Goal: Information Seeking & Learning: Learn about a topic

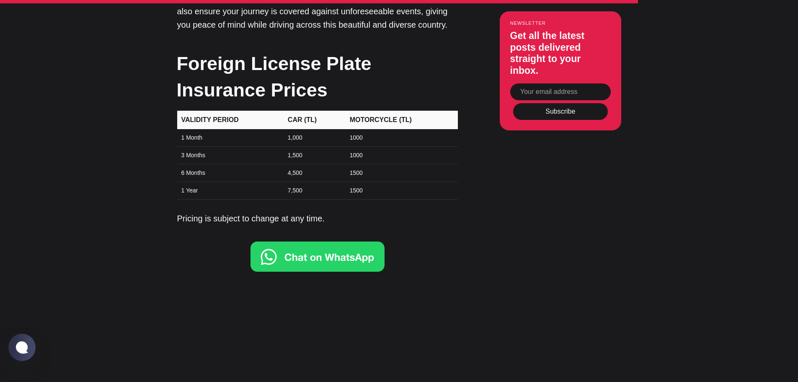
scroll to position [3017, 0]
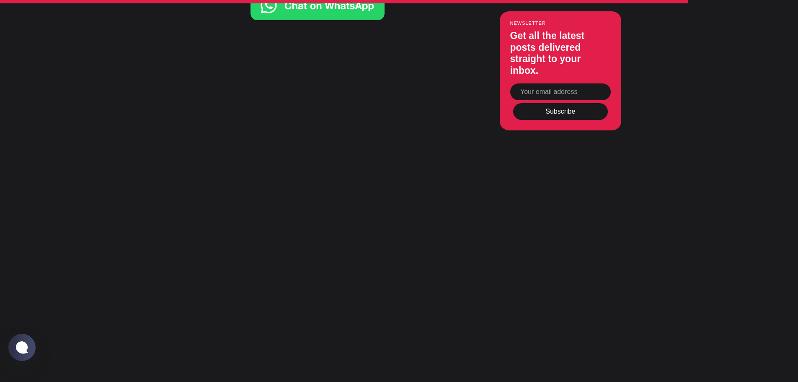
drag, startPoint x: 247, startPoint y: 133, endPoint x: 109, endPoint y: 225, distance: 165.6
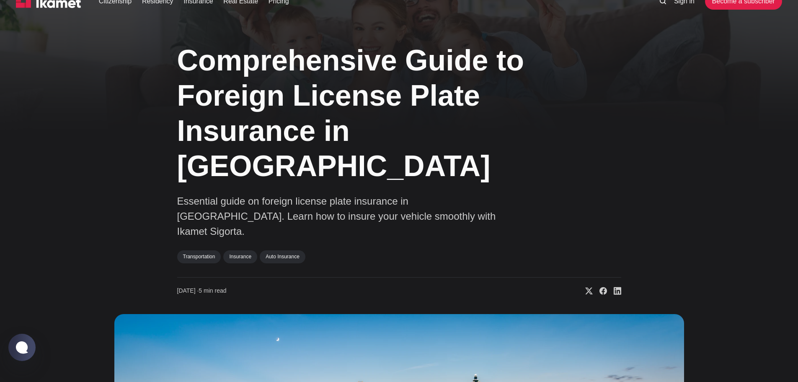
scroll to position [0, 0]
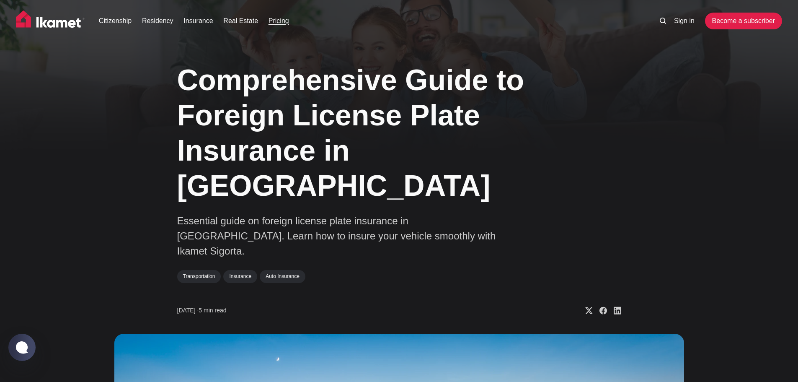
click at [286, 21] on link "Pricing" at bounding box center [279, 21] width 21 height 10
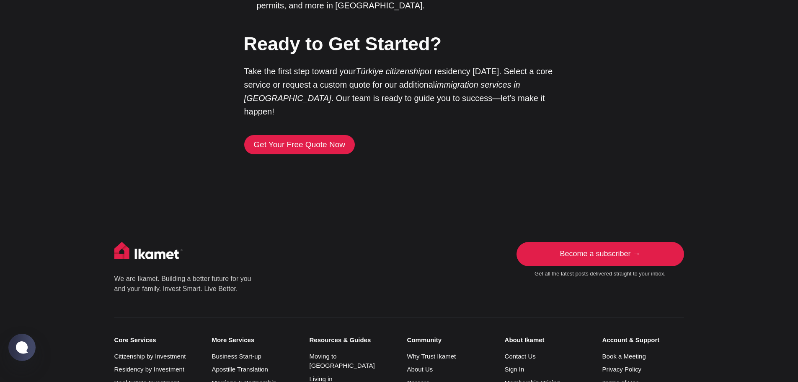
scroll to position [2039, 0]
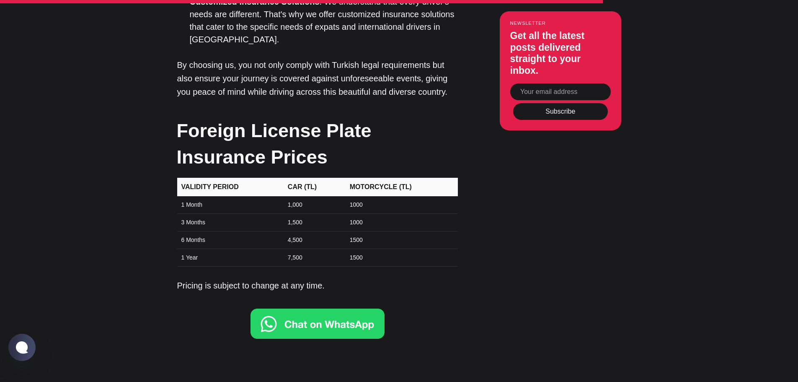
scroll to position [2807, 0]
